Goal: Task Accomplishment & Management: Use online tool/utility

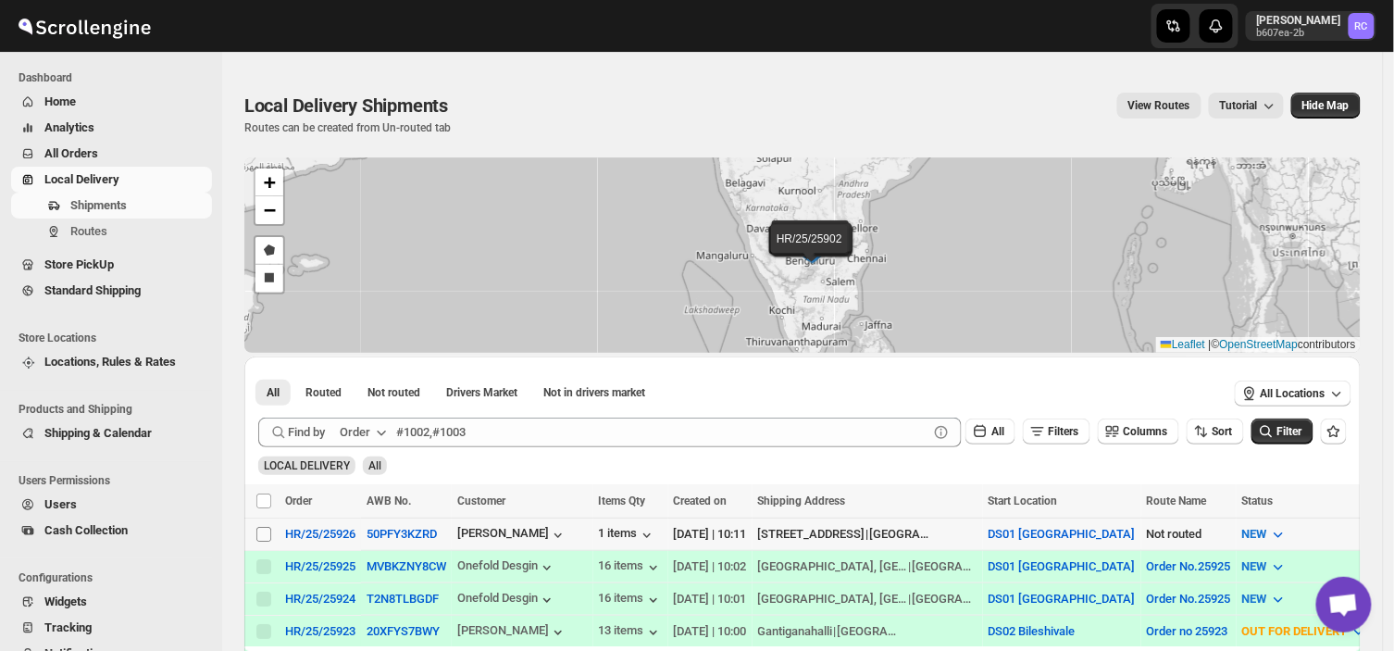
click at [264, 531] on input "Select shipment" at bounding box center [263, 534] width 15 height 15
checkbox input "true"
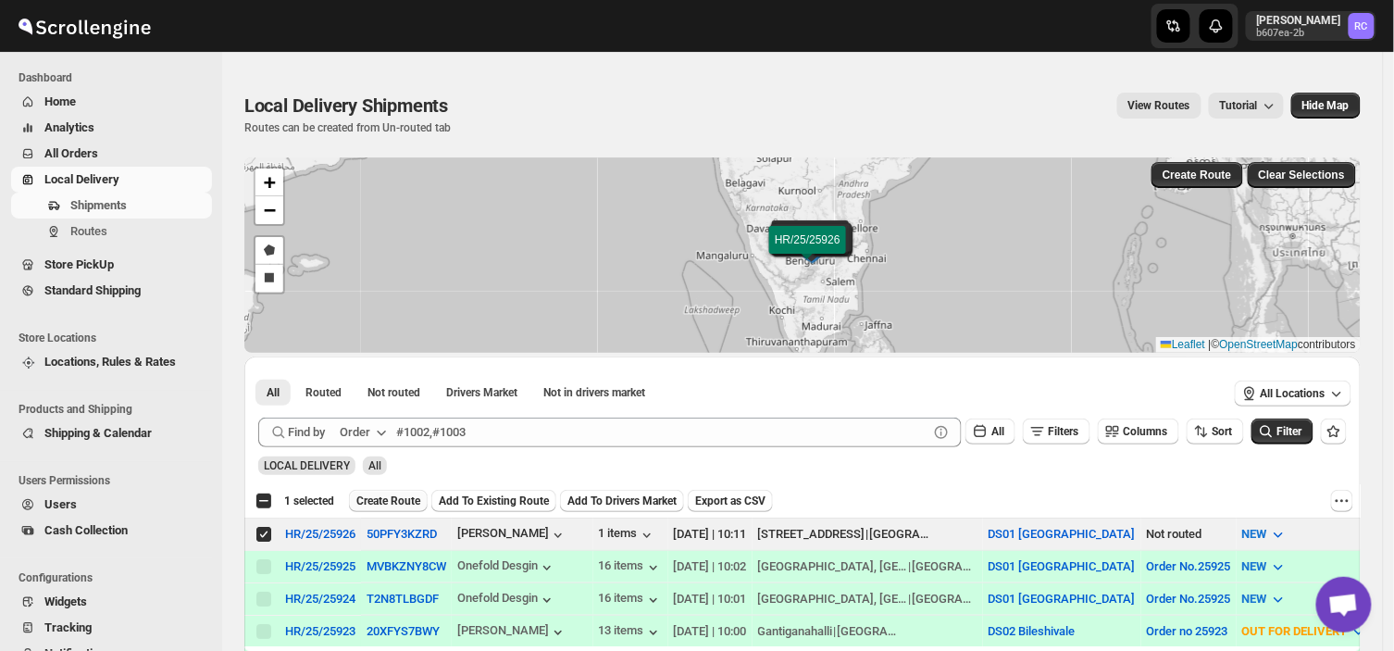
click at [382, 504] on span "Create Route" at bounding box center [388, 500] width 64 height 15
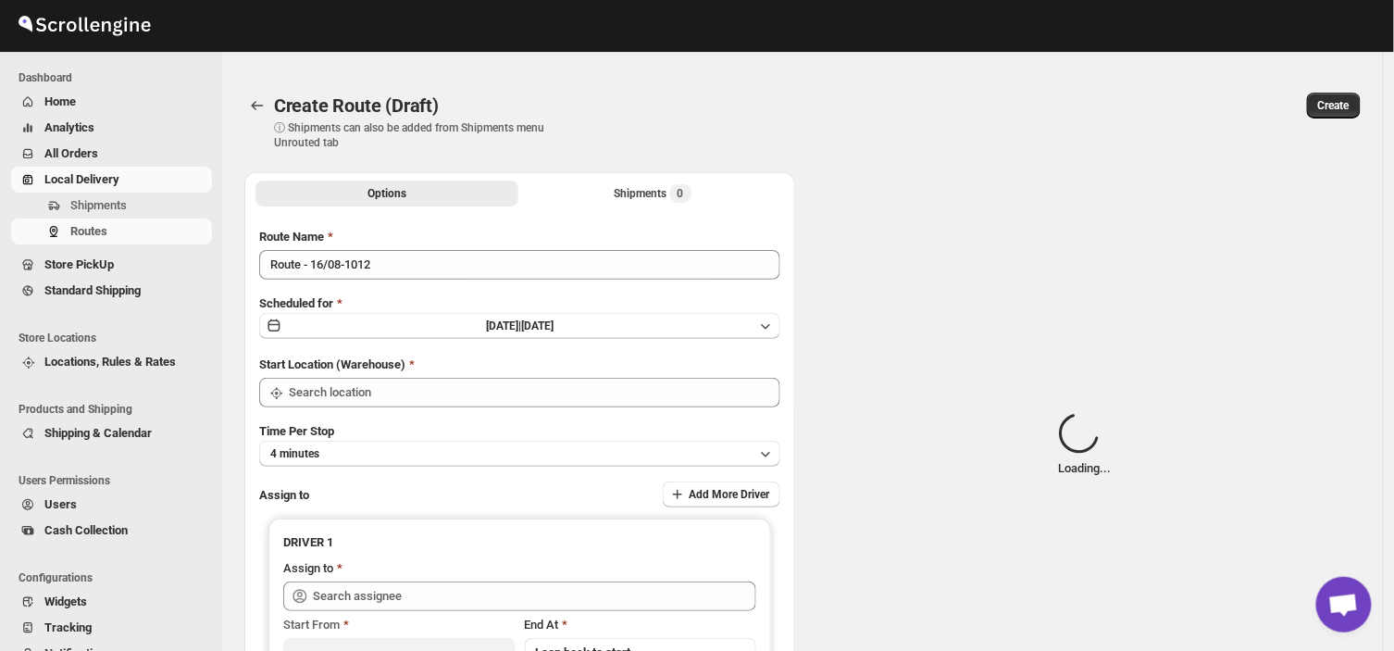
type input "Route - 16/08-1012"
type input "DS01 [GEOGRAPHIC_DATA]"
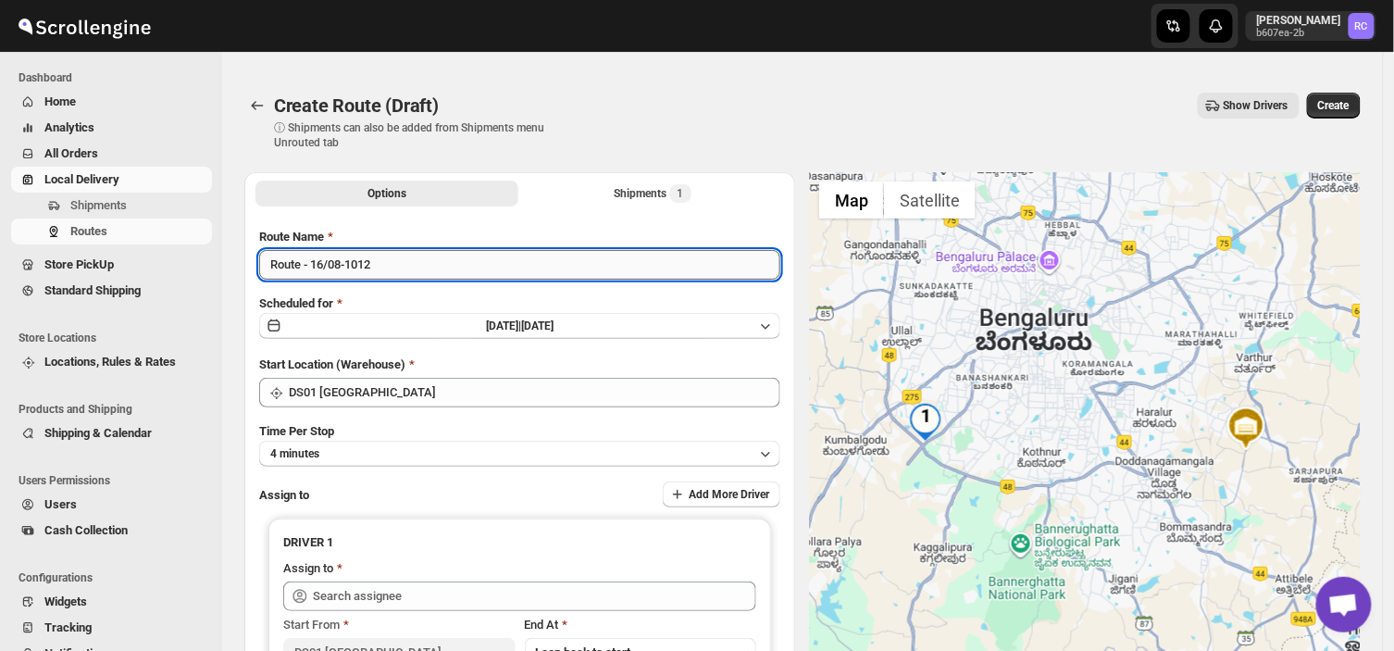
click at [389, 272] on input "Route - 16/08-1012" at bounding box center [519, 265] width 521 height 30
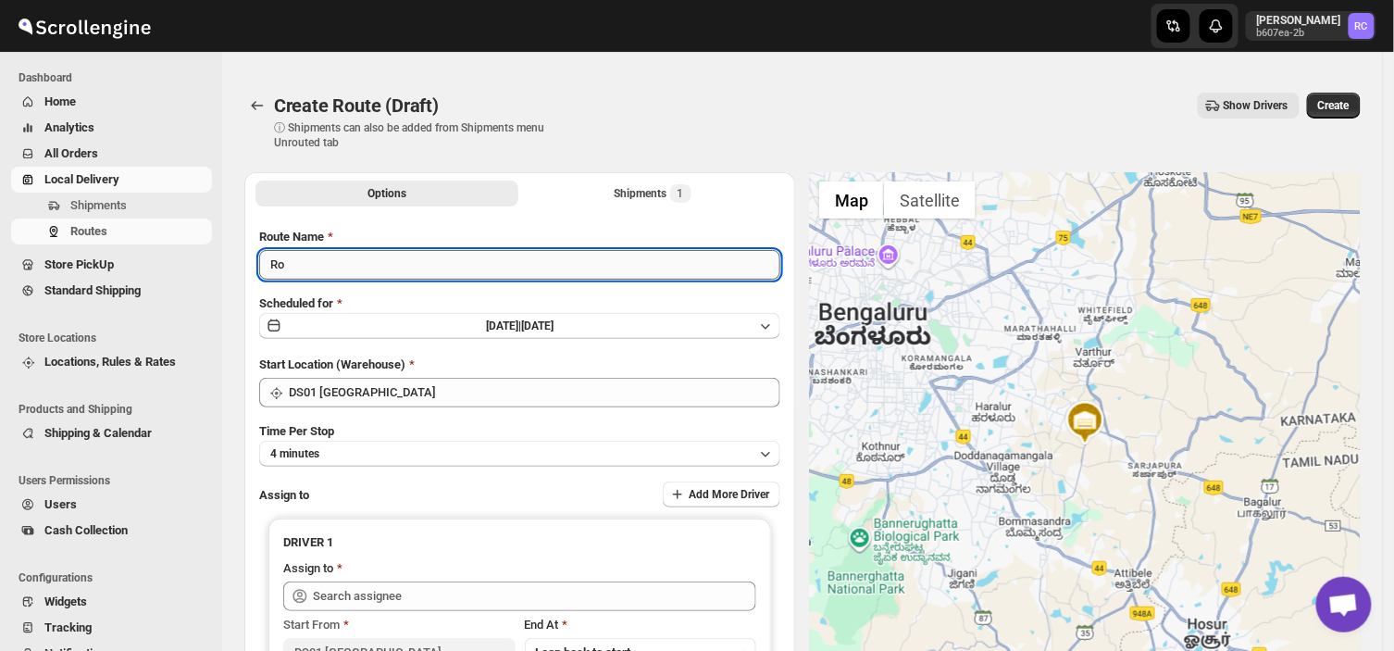
type input "R"
type input "Order no 25926"
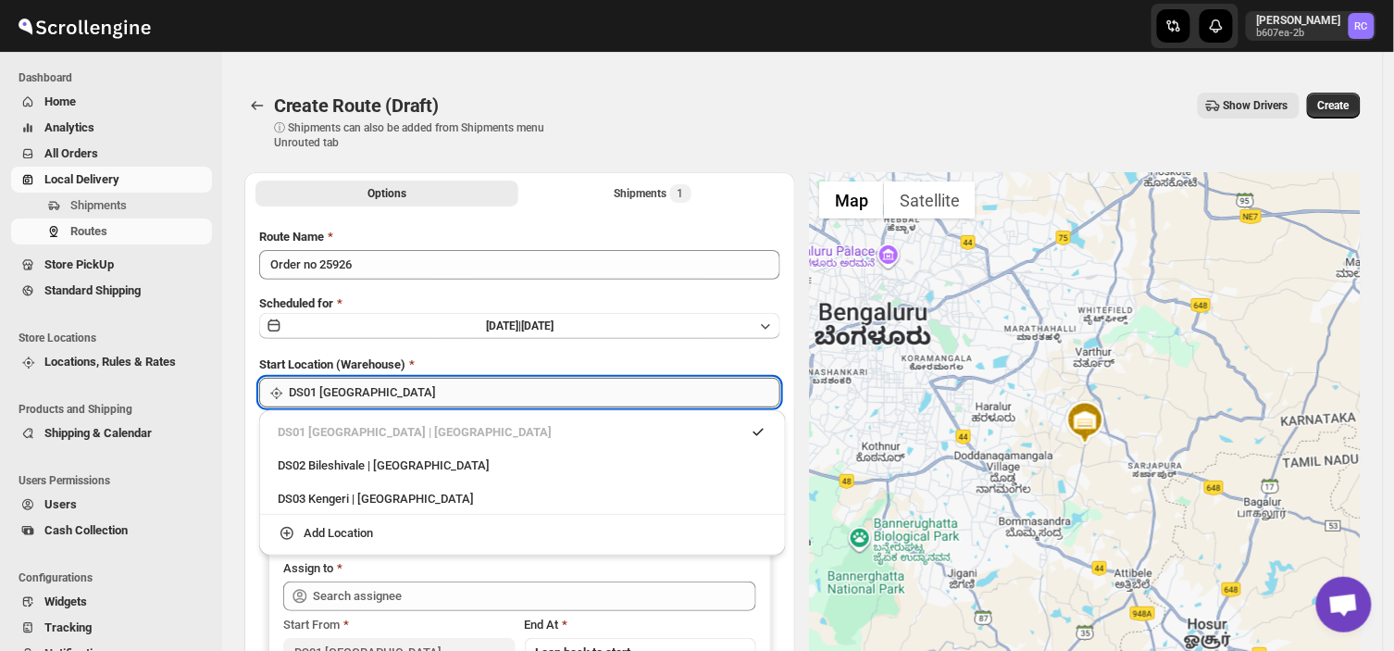
click at [380, 386] on input "DS01 [GEOGRAPHIC_DATA]" at bounding box center [535, 393] width 492 height 30
click at [335, 497] on div "DS03 Kengeri | [GEOGRAPHIC_DATA]" at bounding box center [523, 499] width 490 height 19
type input "DS03 Kengeri"
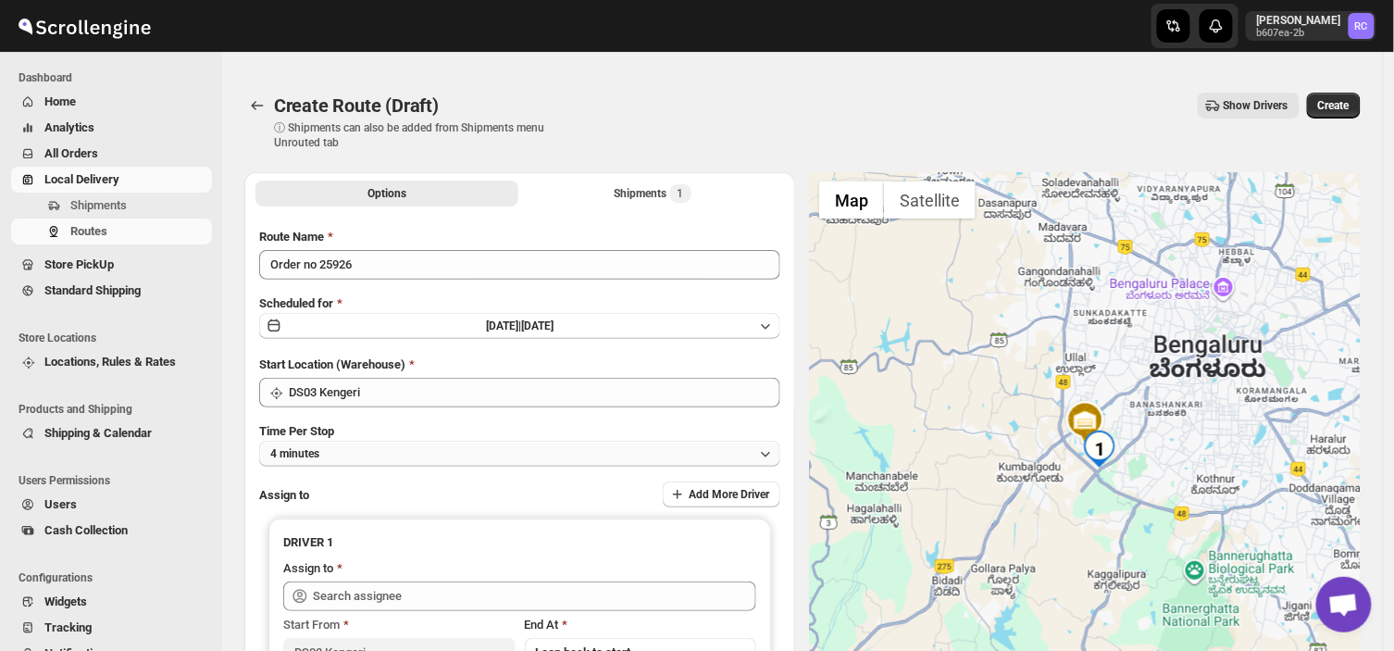
click at [335, 441] on button "4 minutes" at bounding box center [519, 454] width 521 height 26
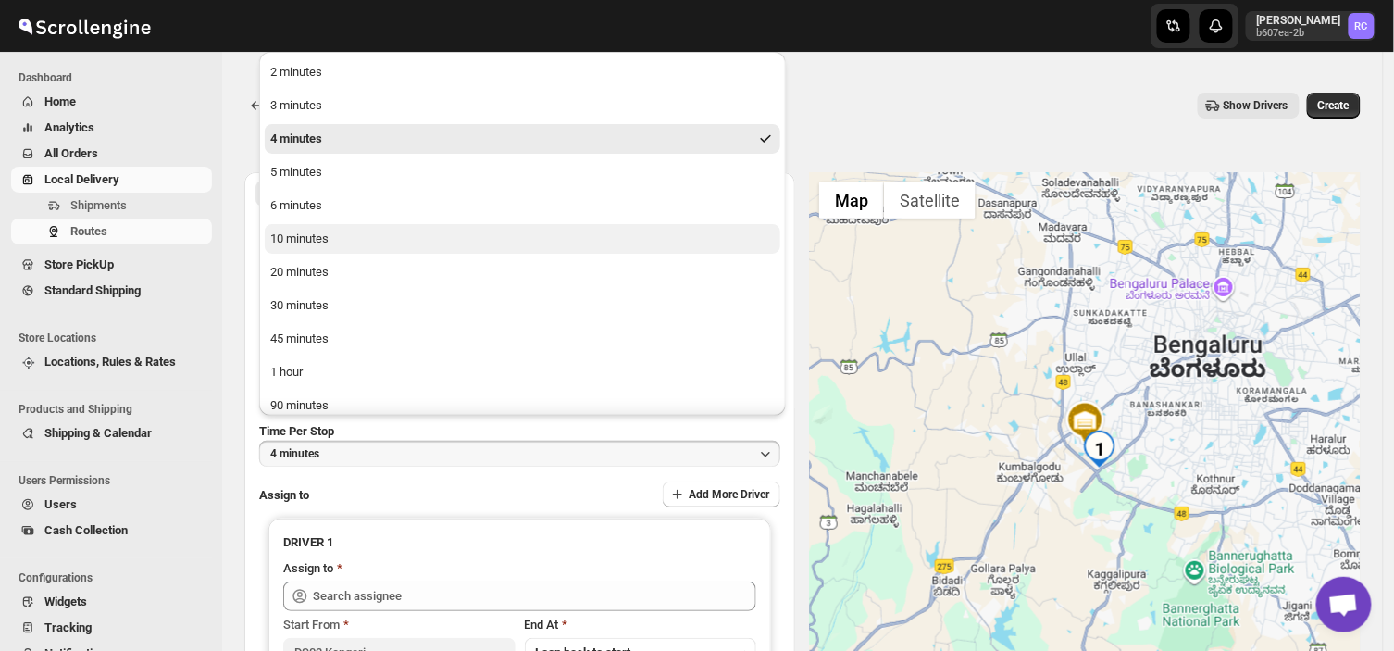
click at [306, 231] on div "10 minutes" at bounding box center [299, 239] width 58 height 19
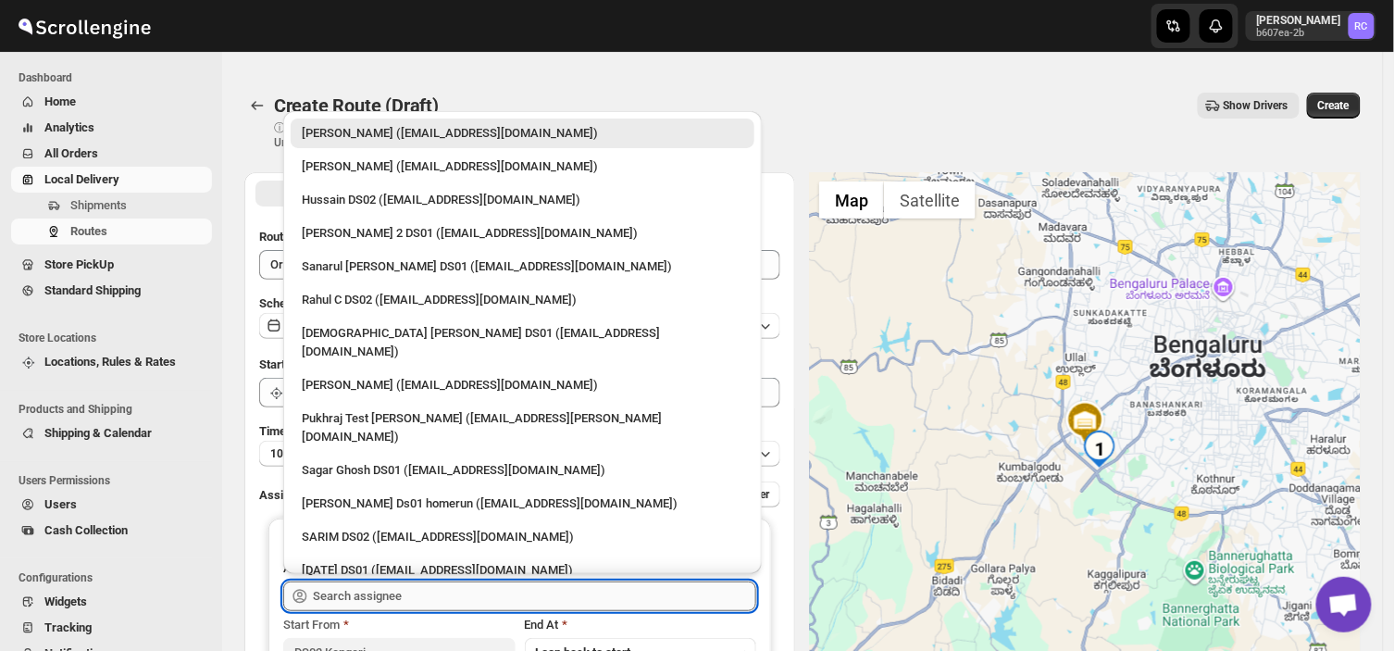
click at [424, 593] on input "text" at bounding box center [534, 596] width 443 height 30
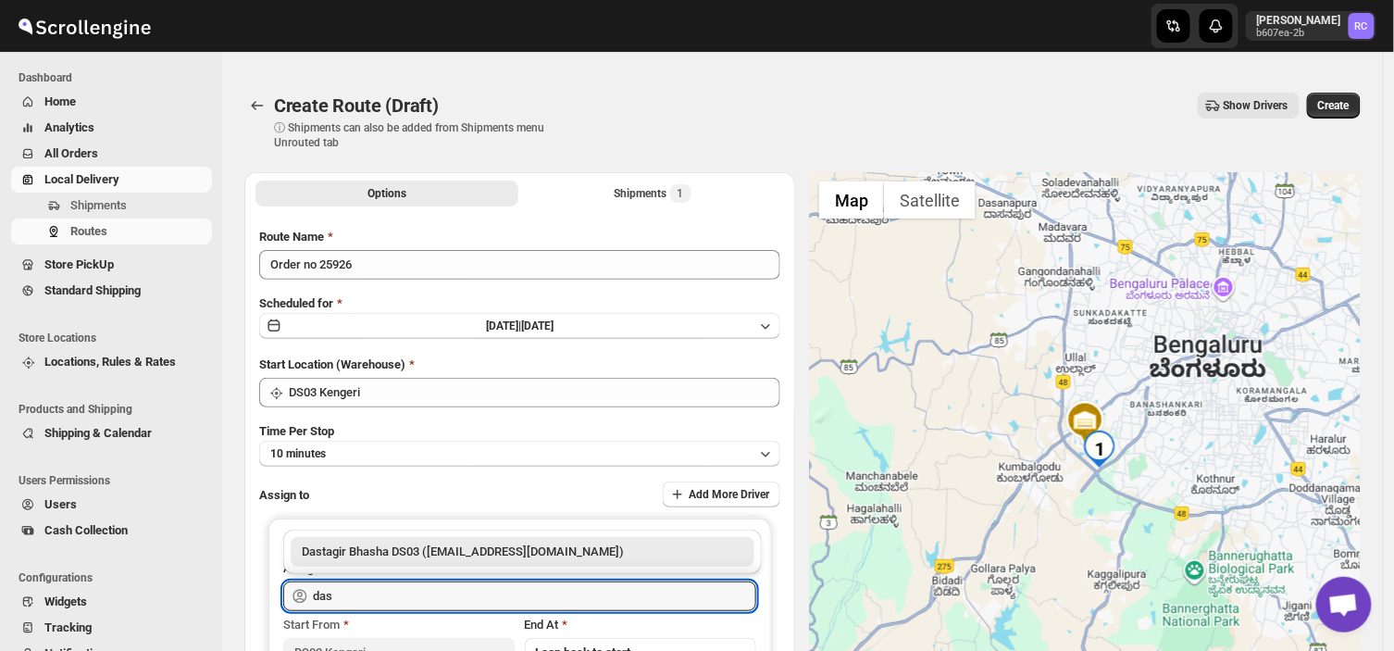
click at [510, 557] on div "Dastagir Bhasha DS03 ([EMAIL_ADDRESS][DOMAIN_NAME])" at bounding box center [523, 552] width 442 height 19
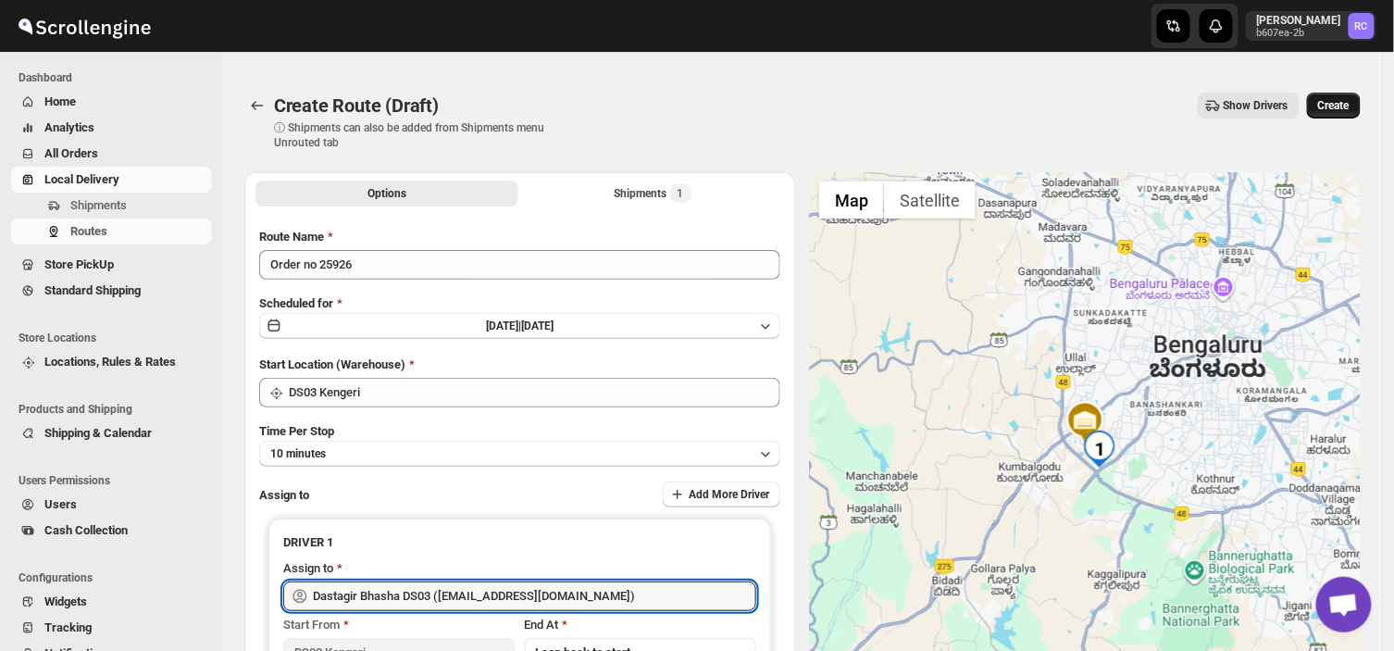
type input "Dastagir Bhasha DS03 ([EMAIL_ADDRESS][DOMAIN_NAME])"
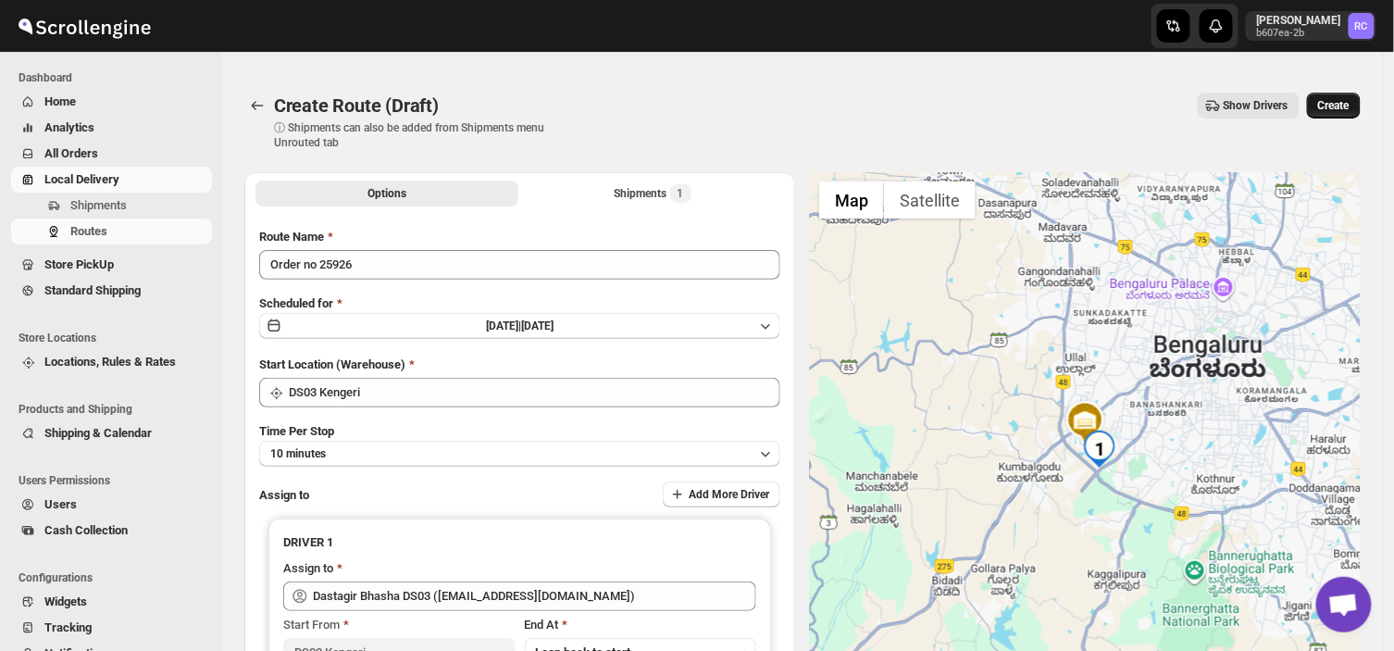
click at [1338, 105] on span "Create" at bounding box center [1333, 105] width 31 height 15
